Goal: Check status

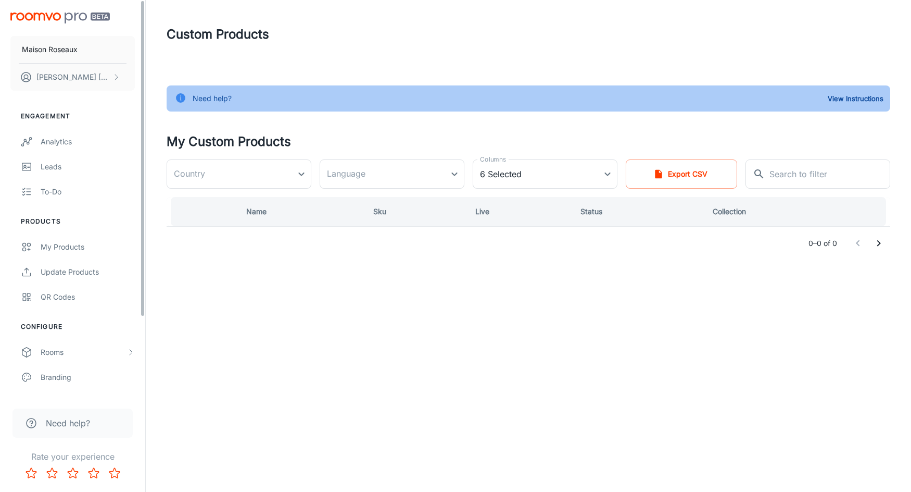
type input "[GEOGRAPHIC_DATA]"
type input "en-ca"
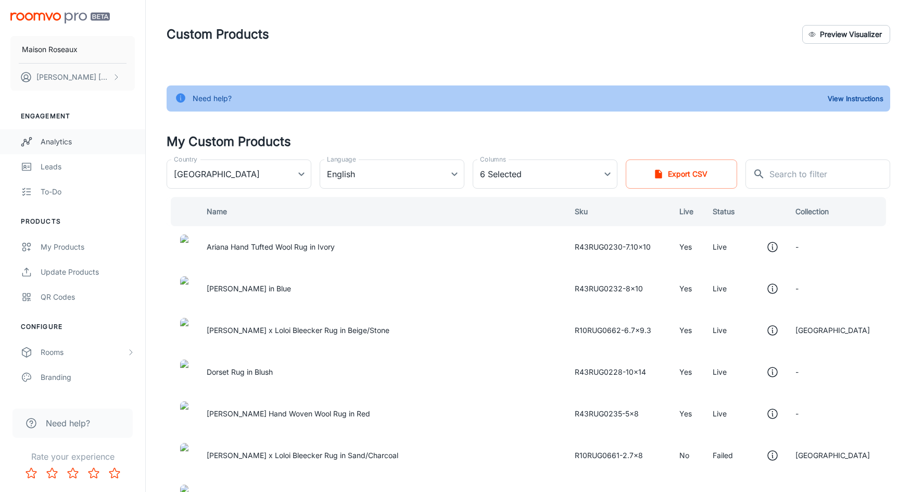
click at [52, 142] on div "Analytics" at bounding box center [88, 141] width 94 height 11
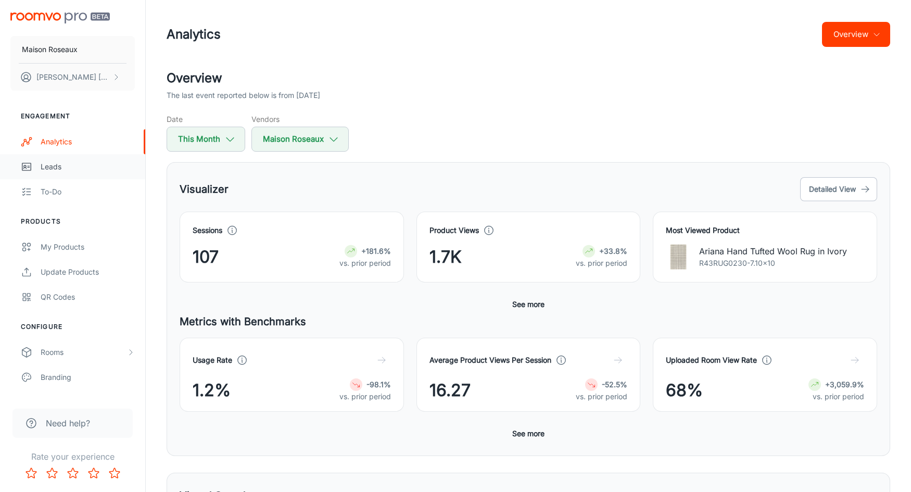
click at [58, 169] on div "Leads" at bounding box center [88, 166] width 94 height 11
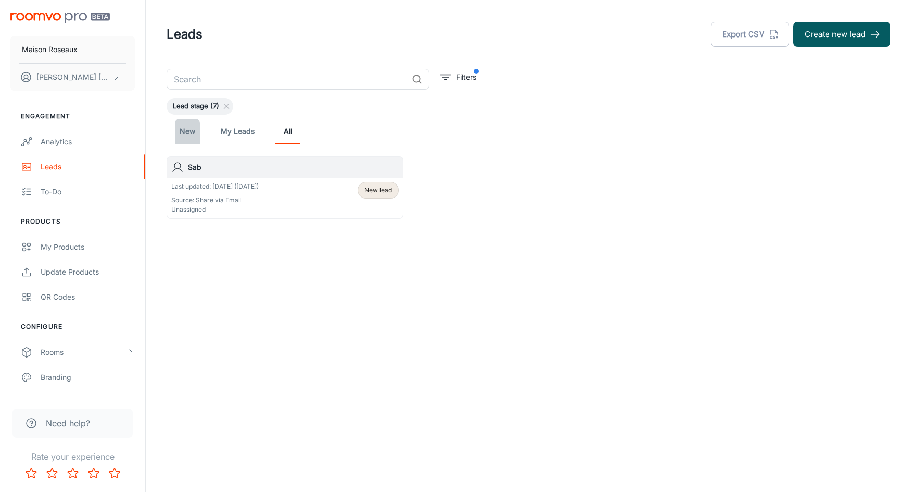
click at [187, 132] on link "New" at bounding box center [187, 131] width 25 height 25
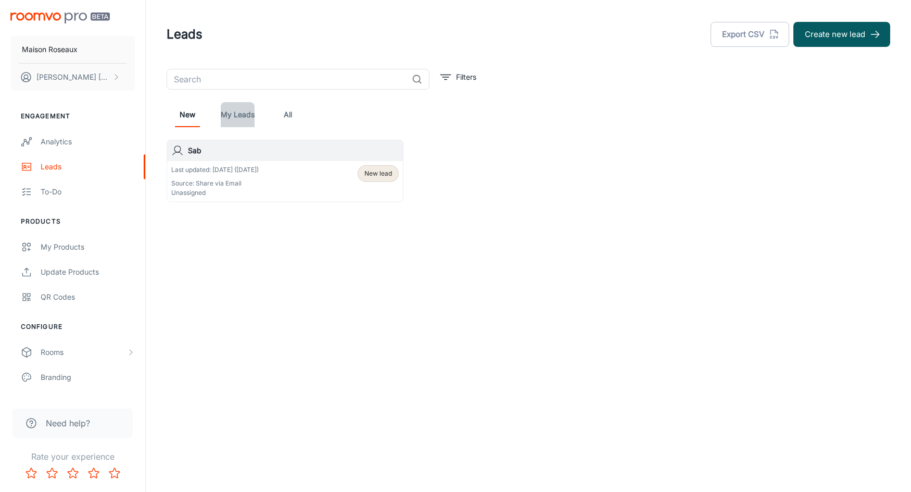
click at [241, 125] on link "My Leads" at bounding box center [238, 114] width 34 height 25
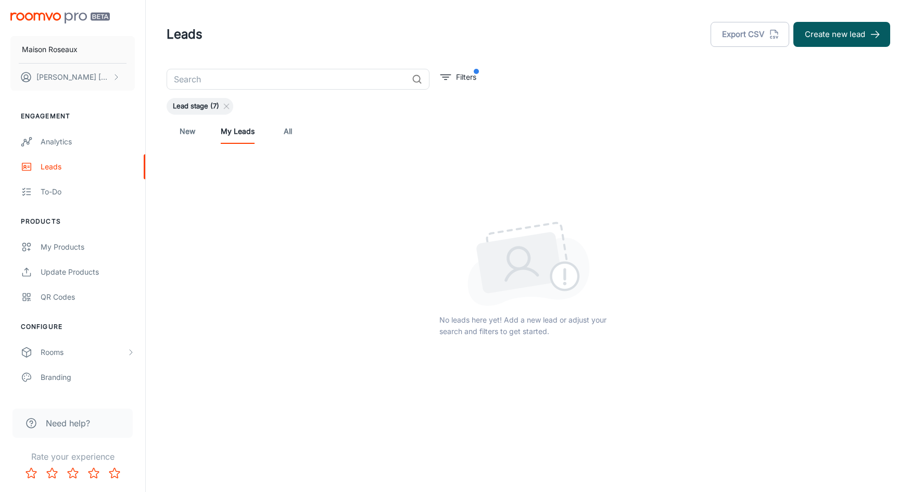
click at [306, 128] on div "New My Leads All" at bounding box center [528, 131] width 707 height 25
click at [285, 133] on link "All" at bounding box center [287, 131] width 25 height 25
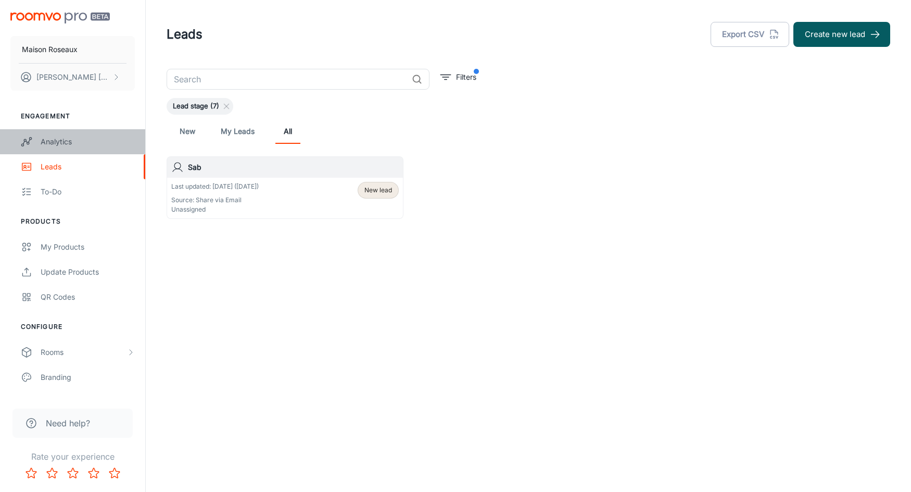
click at [48, 141] on div "Analytics" at bounding box center [88, 141] width 94 height 11
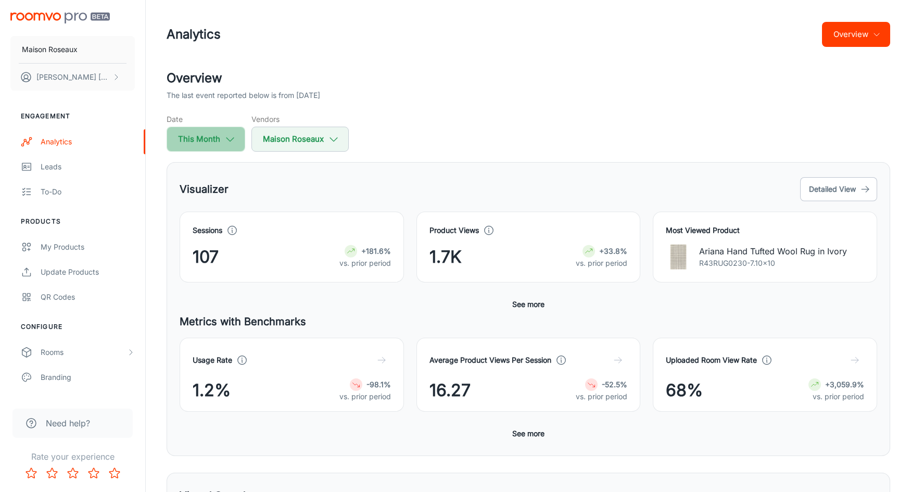
click at [225, 143] on icon "button" at bounding box center [229, 138] width 11 height 11
select select "9"
select select "2025"
select select "9"
select select "2025"
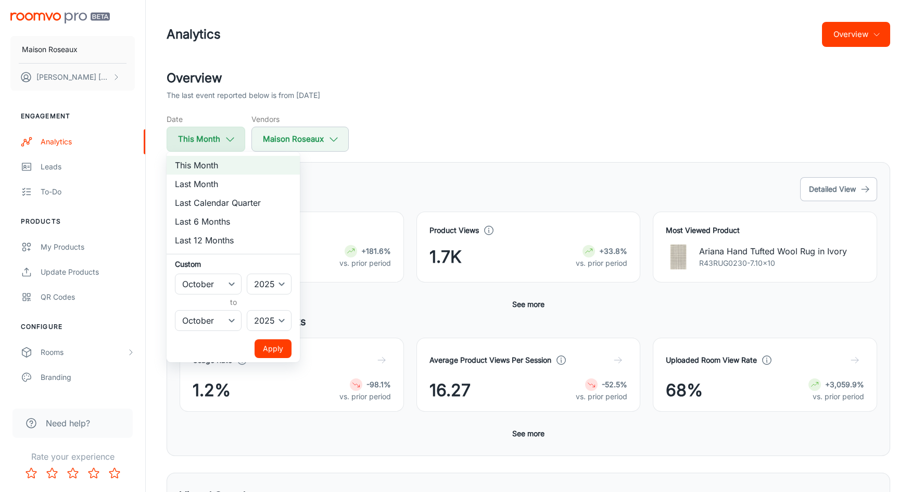
click at [225, 143] on div at bounding box center [455, 246] width 911 height 492
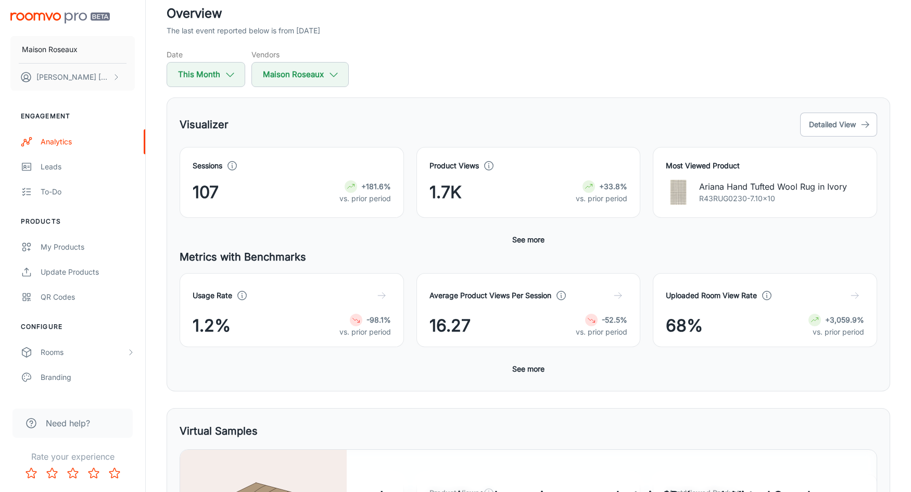
scroll to position [63, 0]
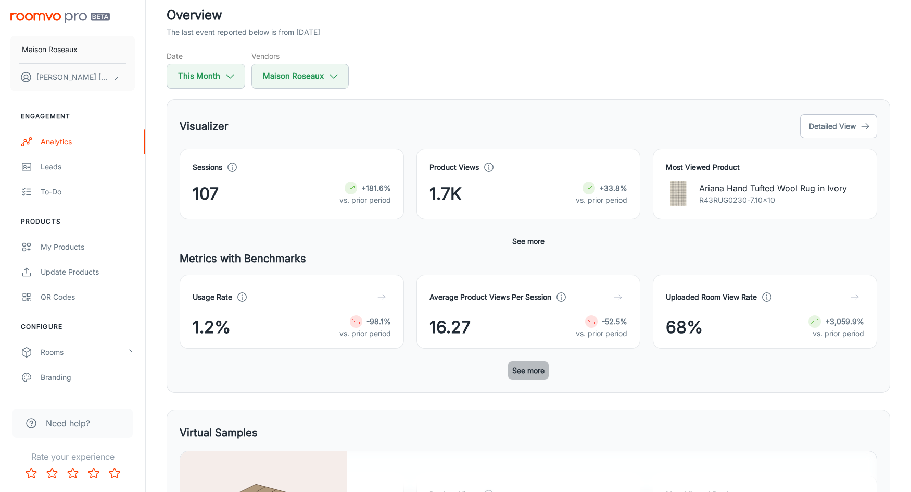
click at [526, 373] on button "See more" at bounding box center [528, 370] width 41 height 19
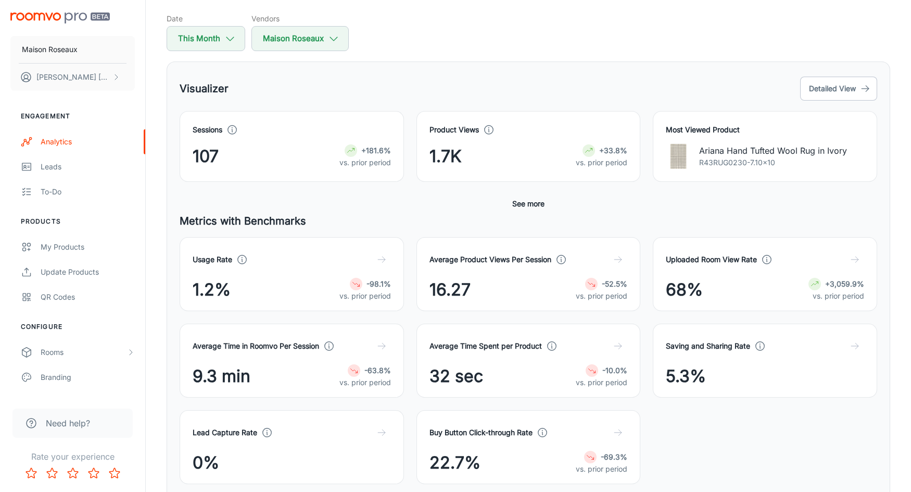
scroll to position [99, 0]
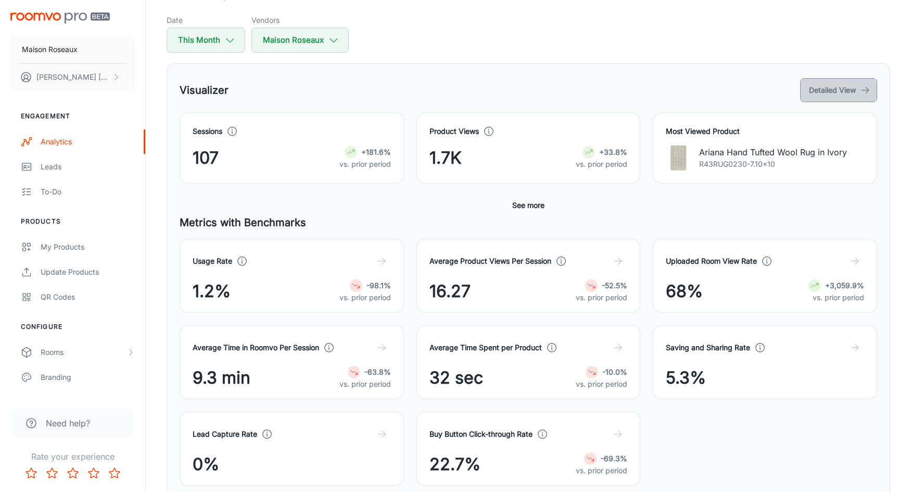
click at [809, 89] on button "Detailed View" at bounding box center [838, 90] width 77 height 24
